Goal: Information Seeking & Learning: Learn about a topic

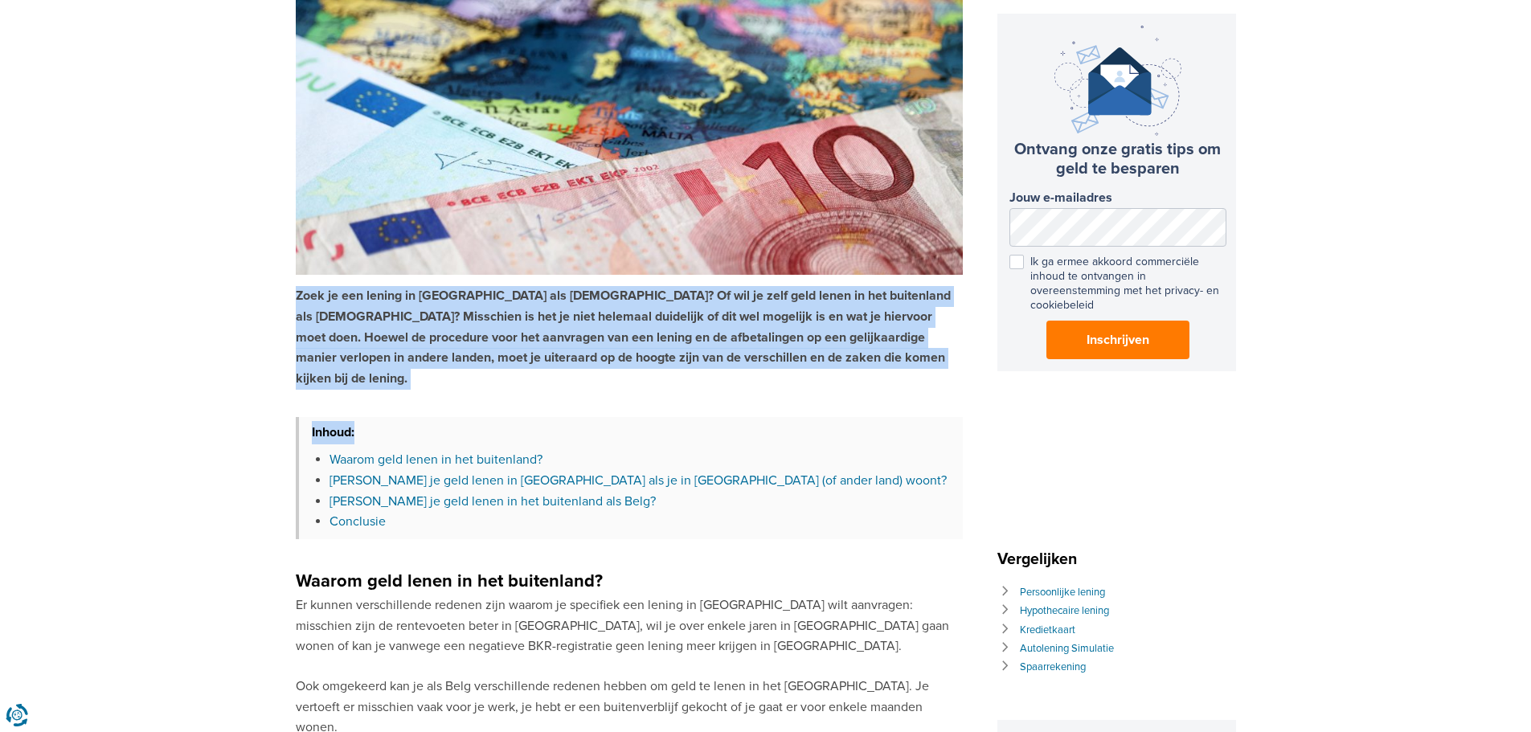
drag, startPoint x: 801, startPoint y: 370, endPoint x: 259, endPoint y: 282, distance: 548.8
drag, startPoint x: 259, startPoint y: 282, endPoint x: 249, endPoint y: 278, distance: 10.4
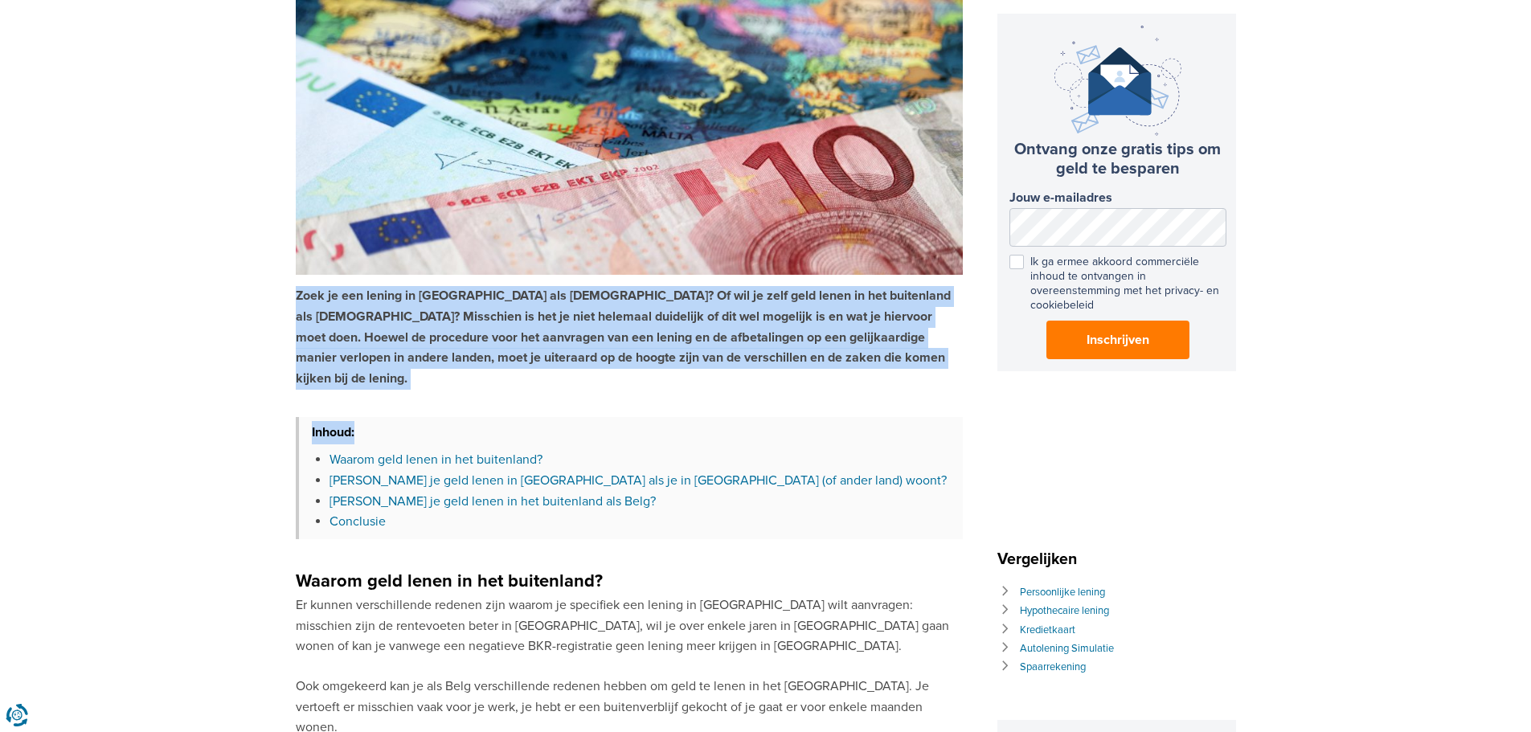
drag, startPoint x: 249, startPoint y: 278, endPoint x: 805, endPoint y: 354, distance: 560.6
click at [805, 354] on p "Zoek je een lening in [GEOGRAPHIC_DATA] als [DEMOGRAPHIC_DATA]? Of wil je zelf …" at bounding box center [629, 337] width 667 height 103
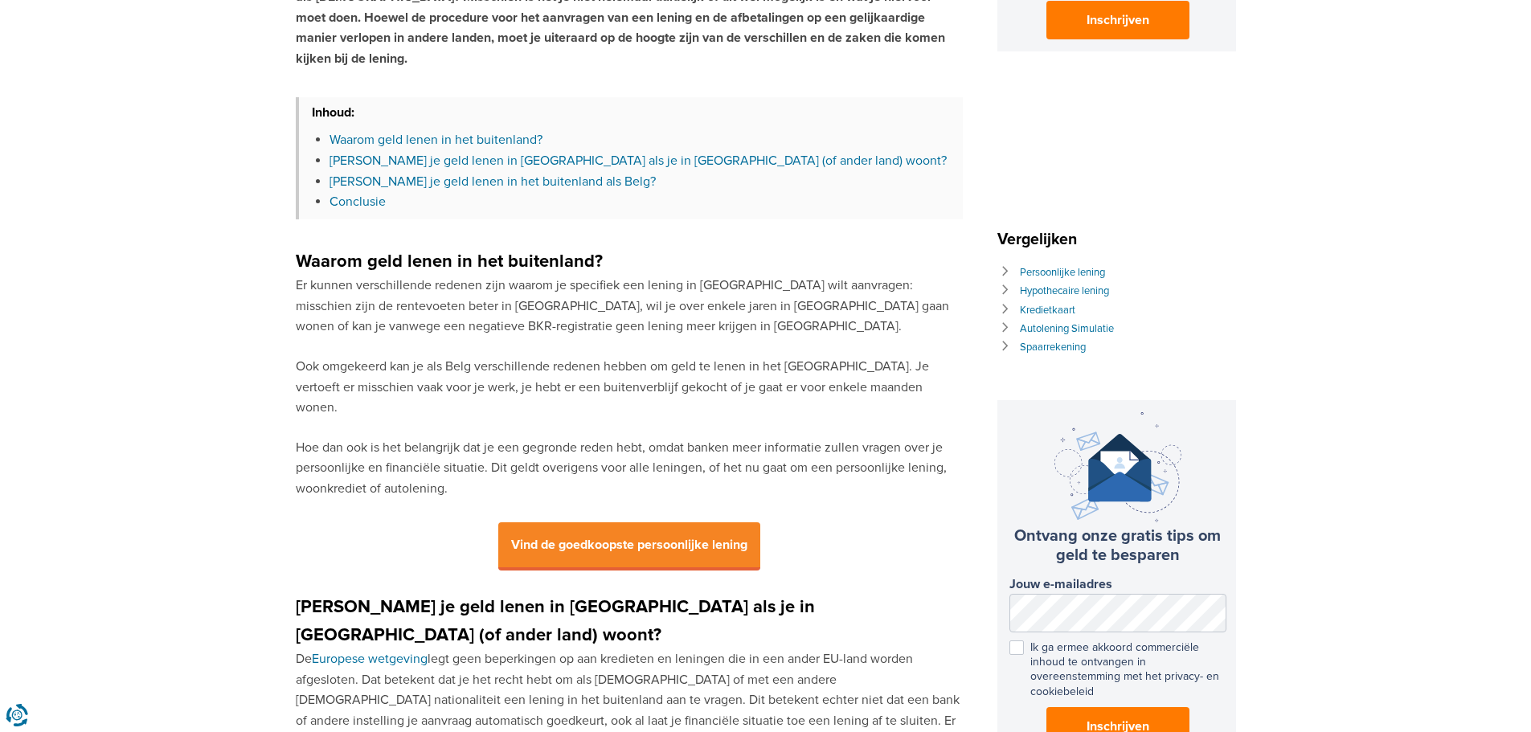
scroll to position [563, 0]
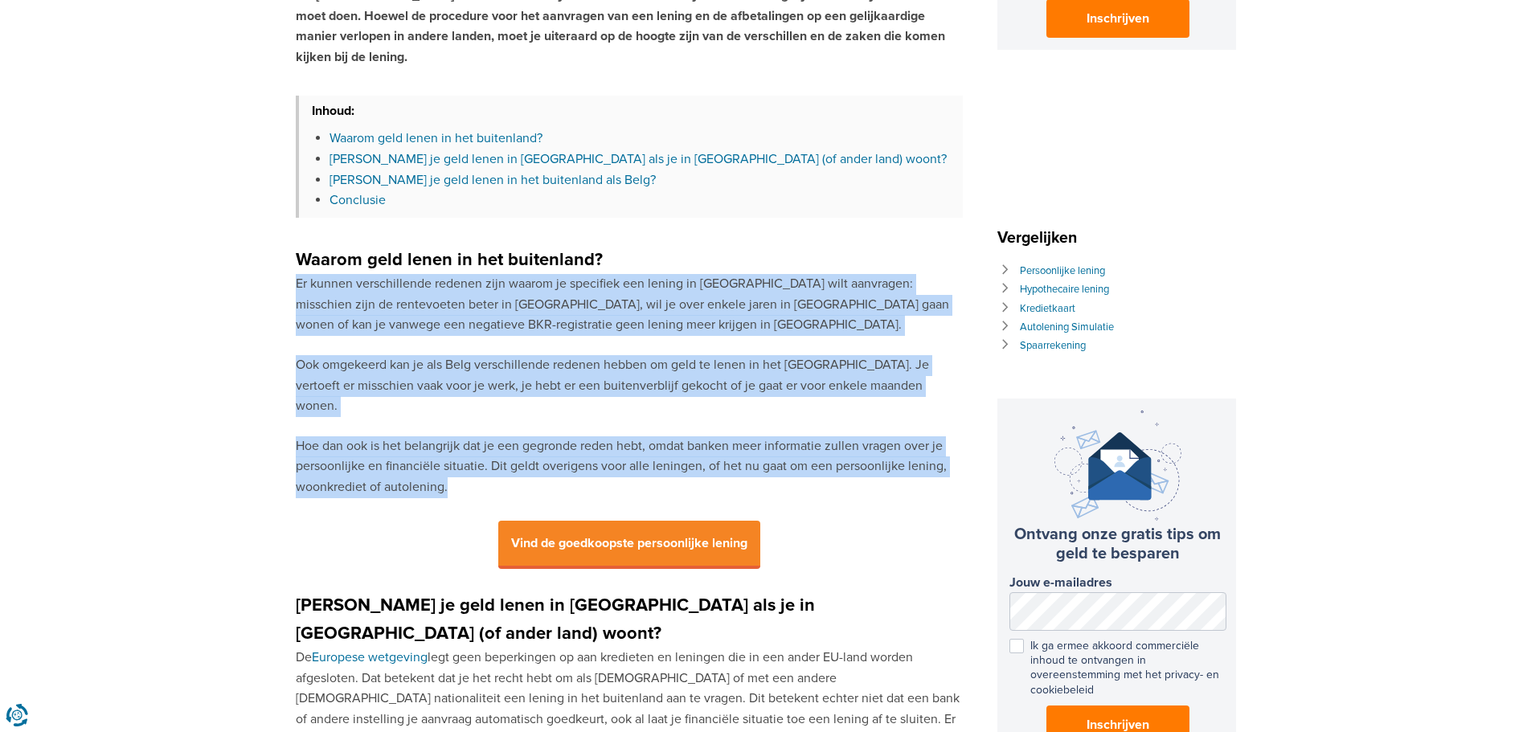
drag, startPoint x: 514, startPoint y: 453, endPoint x: 298, endPoint y: 264, distance: 286.6
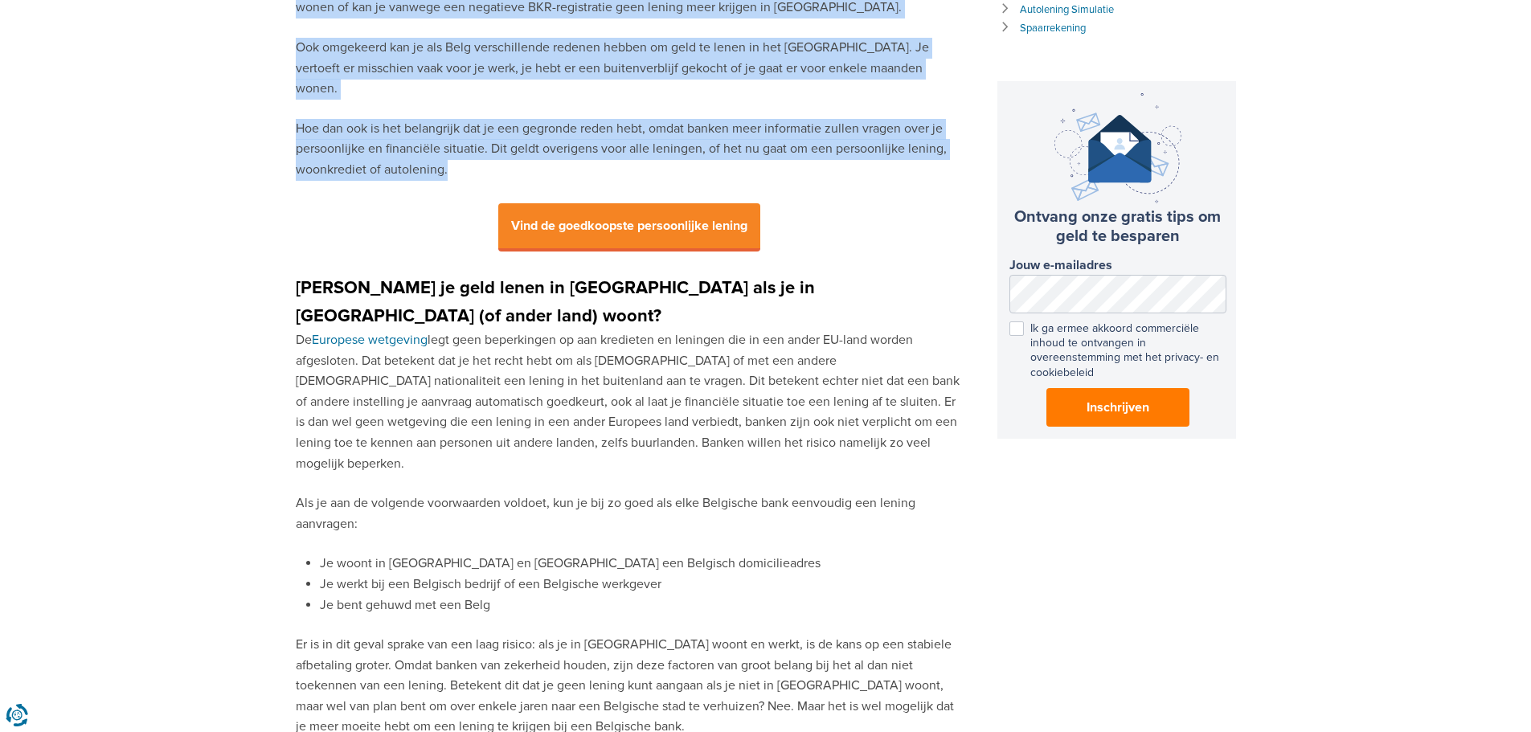
scroll to position [884, 0]
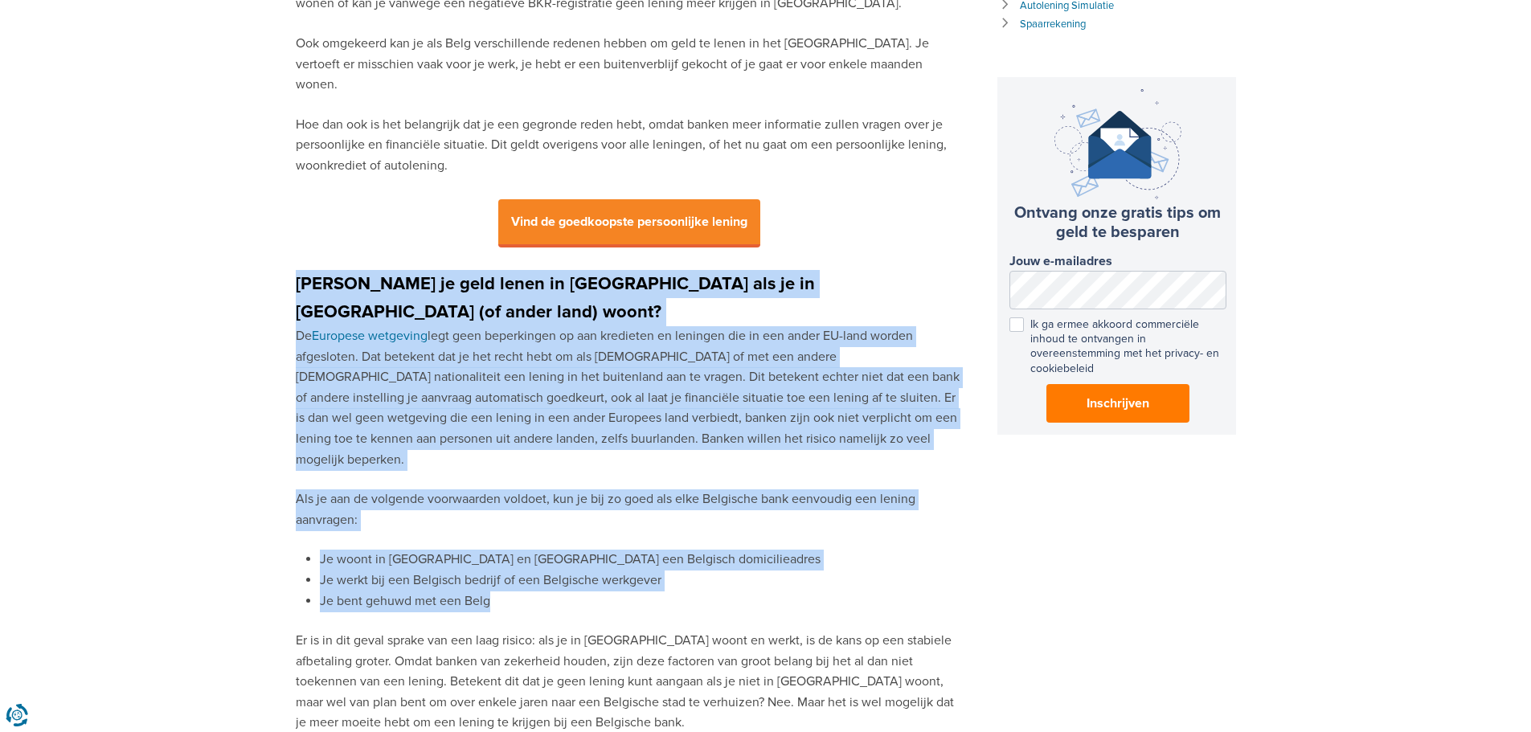
drag, startPoint x: 498, startPoint y: 512, endPoint x: 284, endPoint y: 240, distance: 346.8
click at [284, 240] on div "Kun je een lening krijgen bij een Belgische bank als [DEMOGRAPHIC_DATA] of als …" at bounding box center [765, 485] width 1531 height 2619
click at [702, 571] on li "Je werkt bij een Belgisch bedrijf of een Belgische werkgever" at bounding box center [641, 581] width 643 height 21
drag, startPoint x: 567, startPoint y: 517, endPoint x: 268, endPoint y: 252, distance: 399.7
click at [268, 252] on div "Kun je een lening krijgen bij een Belgische bank als [DEMOGRAPHIC_DATA] of als …" at bounding box center [765, 485] width 1531 height 2619
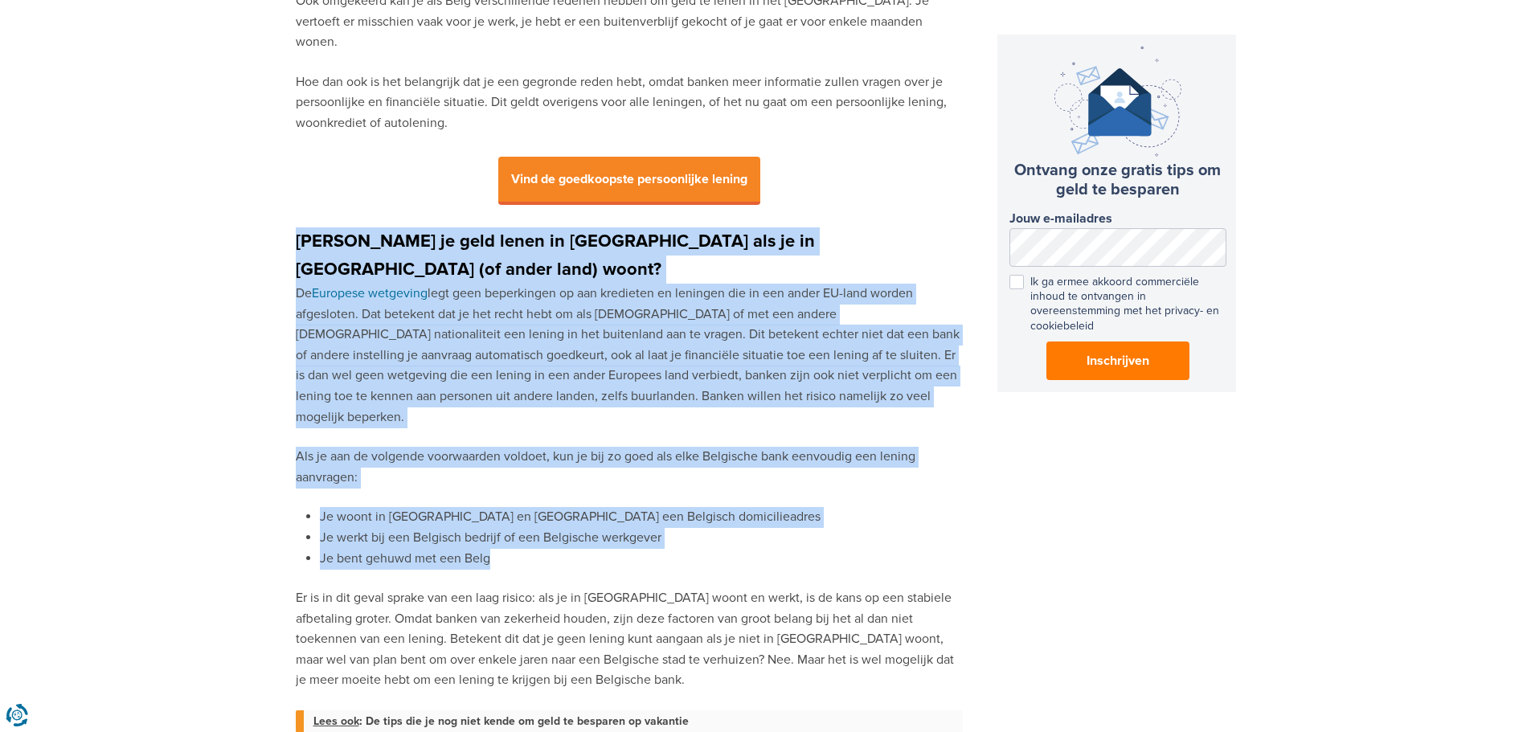
scroll to position [965, 0]
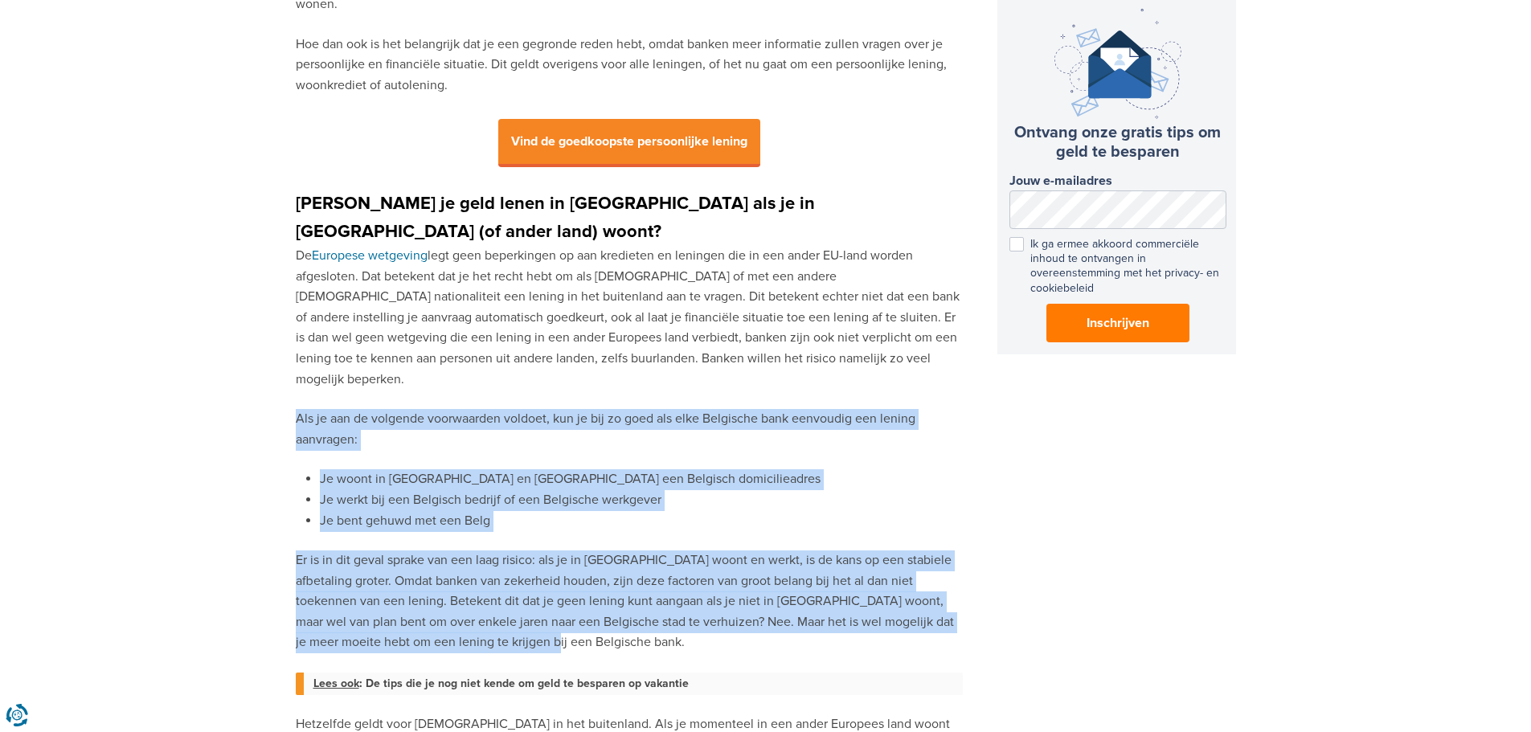
drag, startPoint x: 497, startPoint y: 560, endPoint x: 290, endPoint y: 331, distance: 308.5
click at [290, 331] on div "Kun je een lening krijgen bij een Belgische bank als [DEMOGRAPHIC_DATA] of als …" at bounding box center [765, 405] width 1531 height 2619
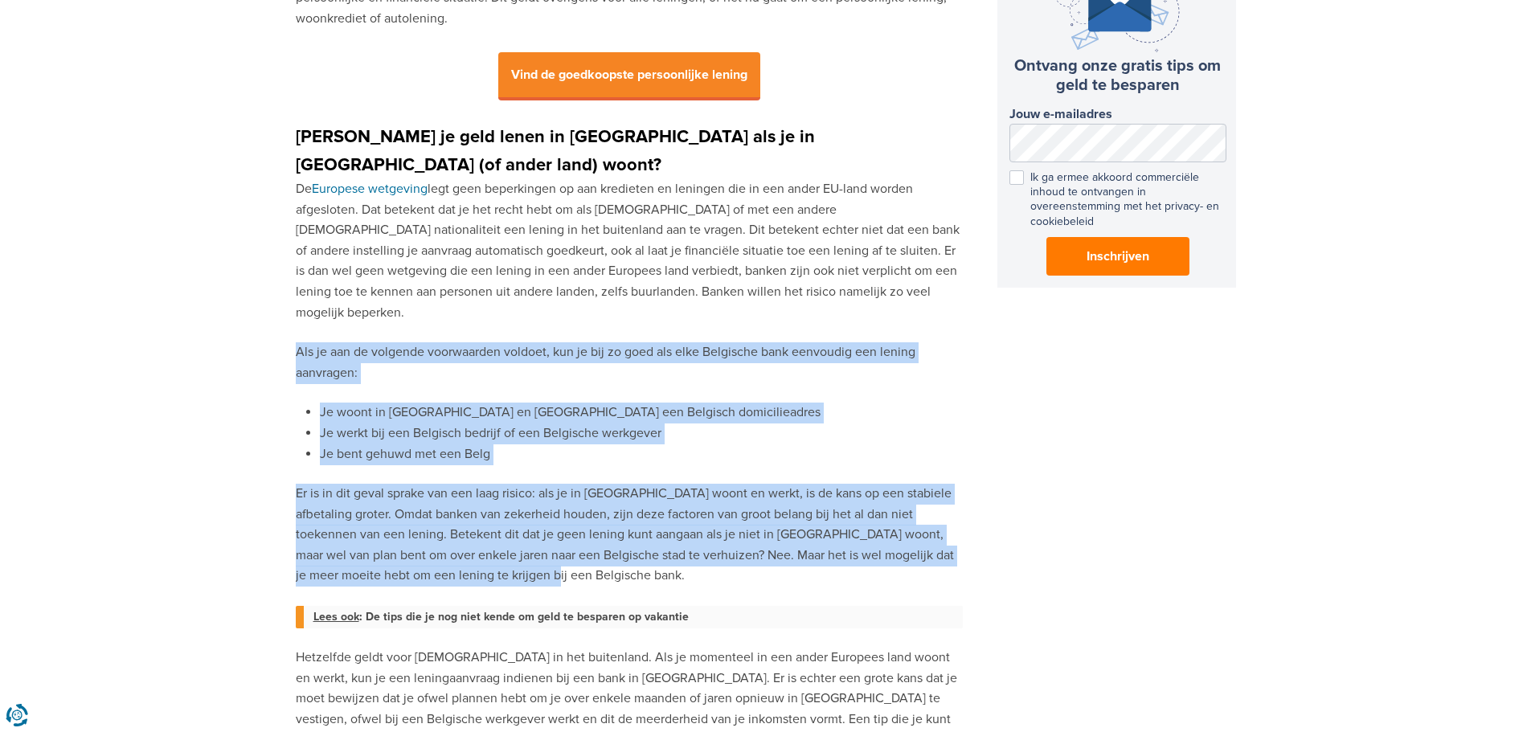
scroll to position [1125, 0]
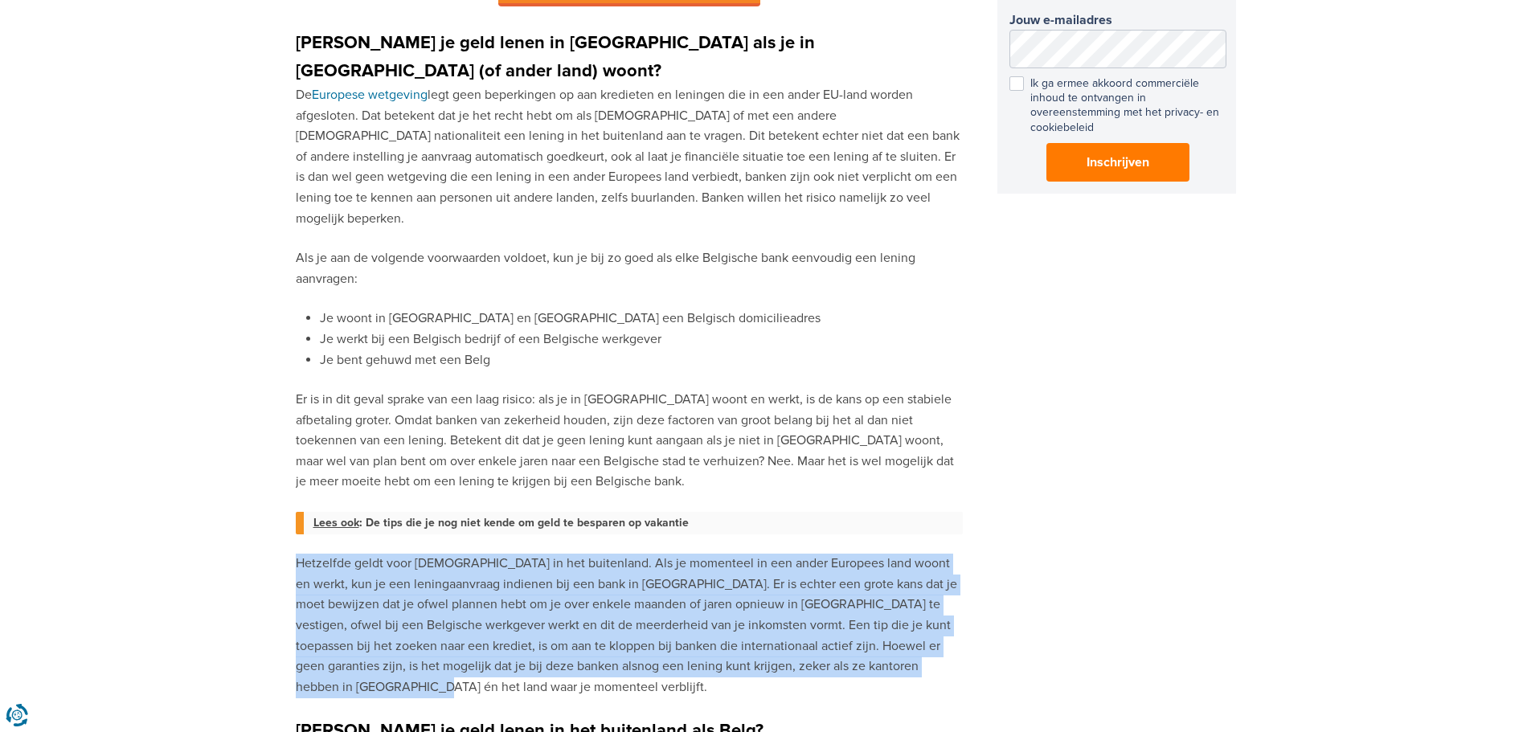
drag, startPoint x: 291, startPoint y: 473, endPoint x: 969, endPoint y: 575, distance: 685.2
click at [969, 575] on div "Kun je een lening krijgen bij een Belgische bank als [DEMOGRAPHIC_DATA] of als …" at bounding box center [765, 244] width 1531 height 2619
click at [969, 575] on div "Kun je een lening krijgen bij een Belgische bank als [DEMOGRAPHIC_DATA] of als …" at bounding box center [766, 256] width 940 height 2595
drag, startPoint x: 935, startPoint y: 575, endPoint x: 288, endPoint y: 479, distance: 654.1
click at [288, 479] on div "Kun je een lening krijgen bij een Belgische bank als [DEMOGRAPHIC_DATA] of als …" at bounding box center [765, 244] width 1531 height 2619
